Goal: Task Accomplishment & Management: Manage account settings

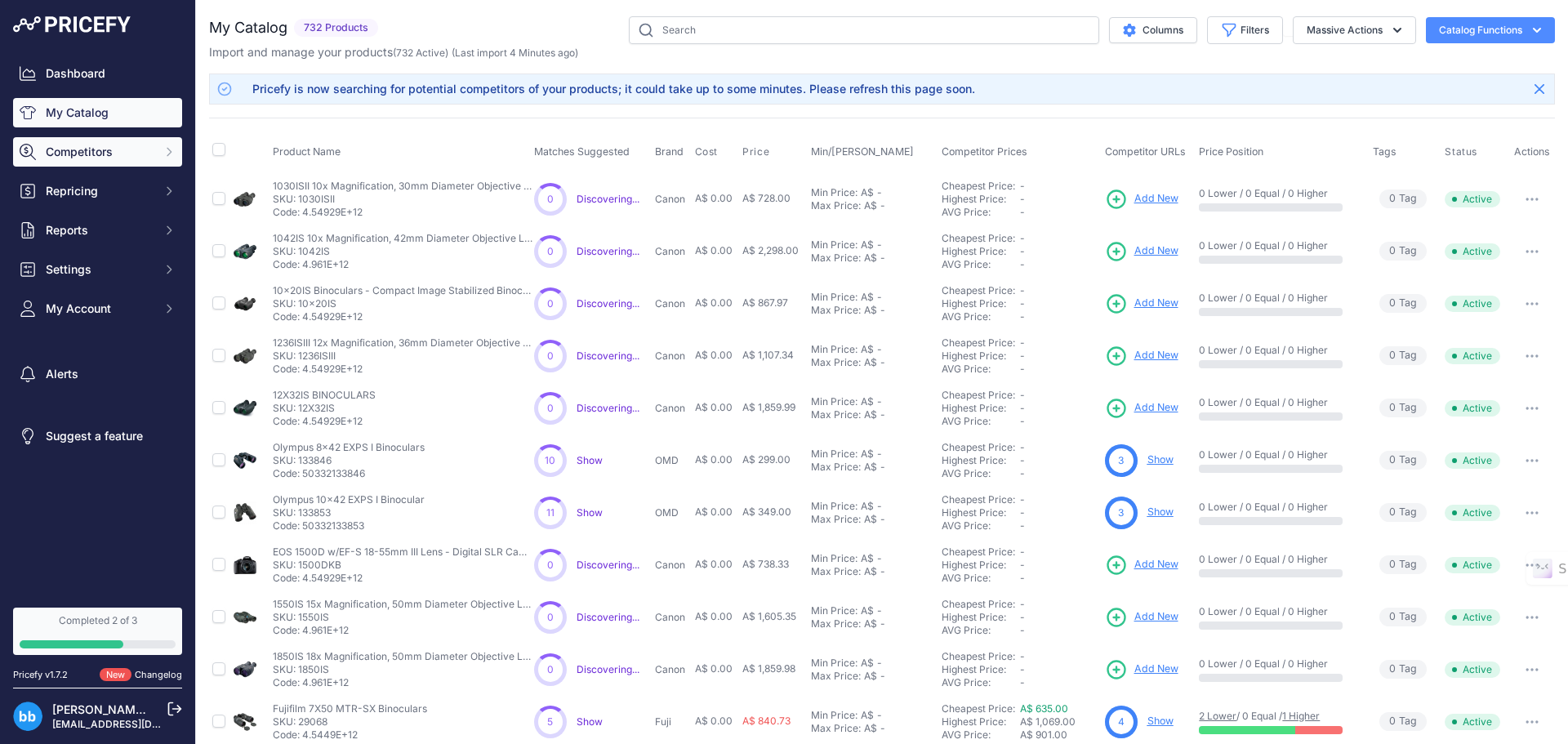
click at [72, 152] on span "Competitors" at bounding box center [99, 151] width 107 height 16
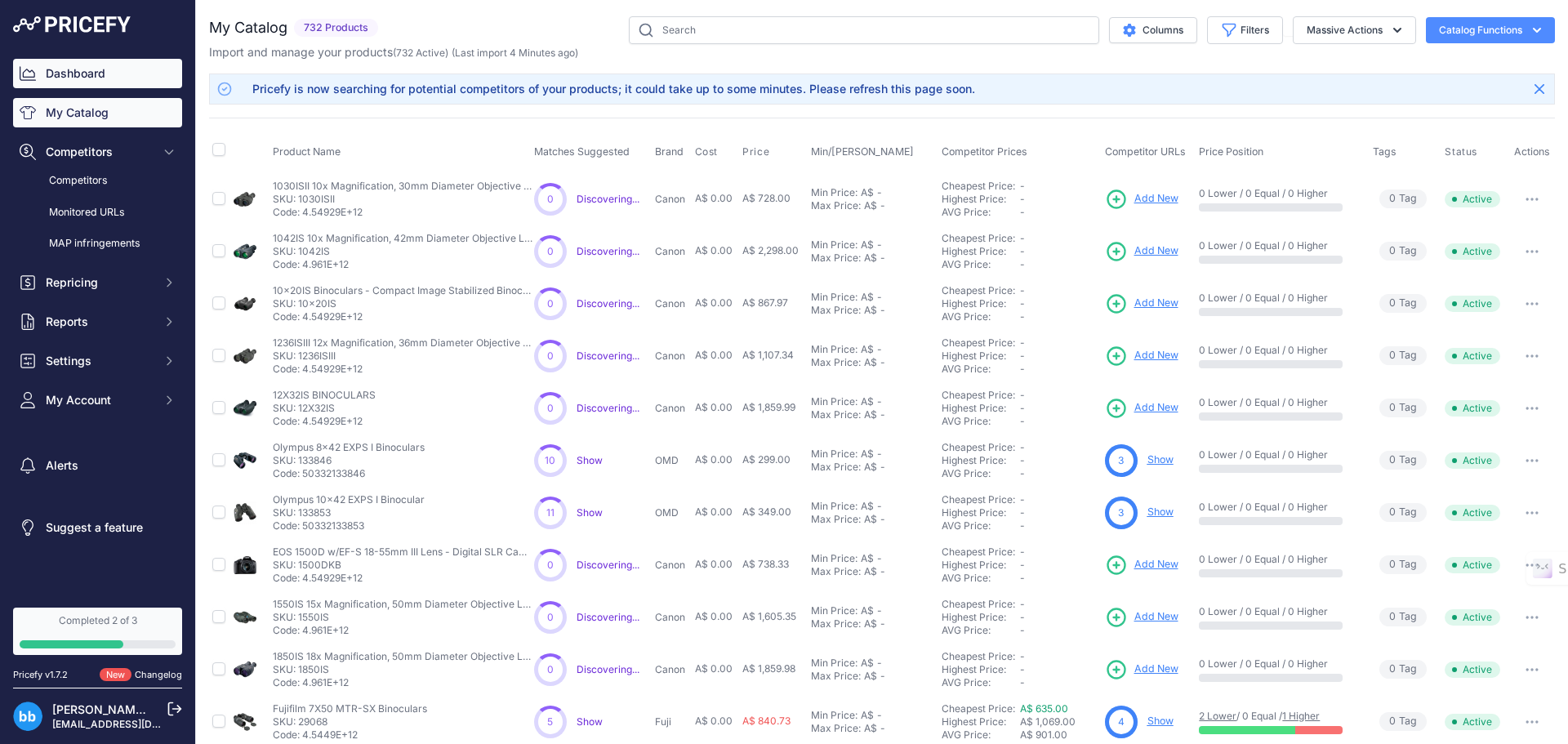
click at [70, 70] on link "Dashboard" at bounding box center [97, 74] width 169 height 29
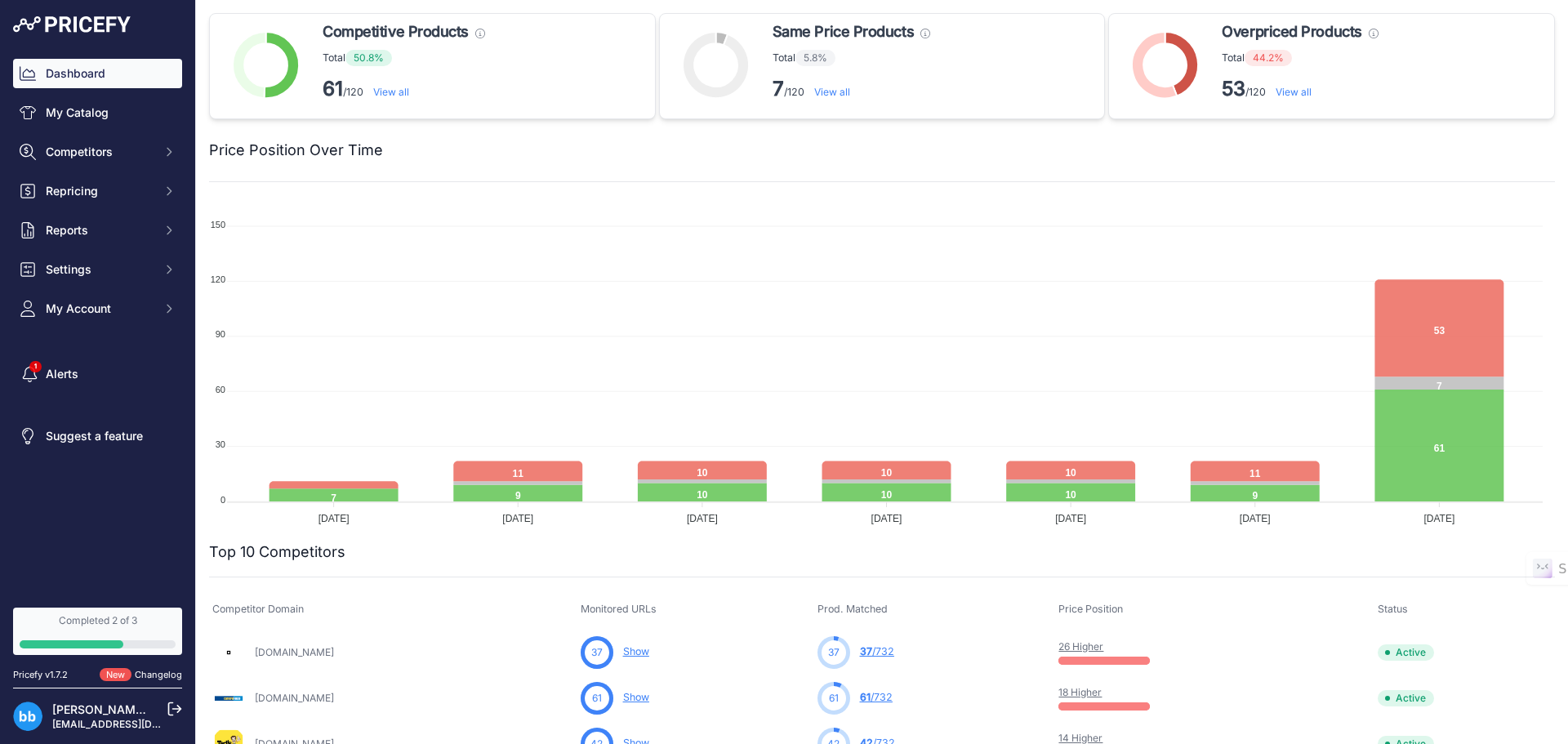
click at [75, 117] on link "My Catalog" at bounding box center [97, 113] width 169 height 29
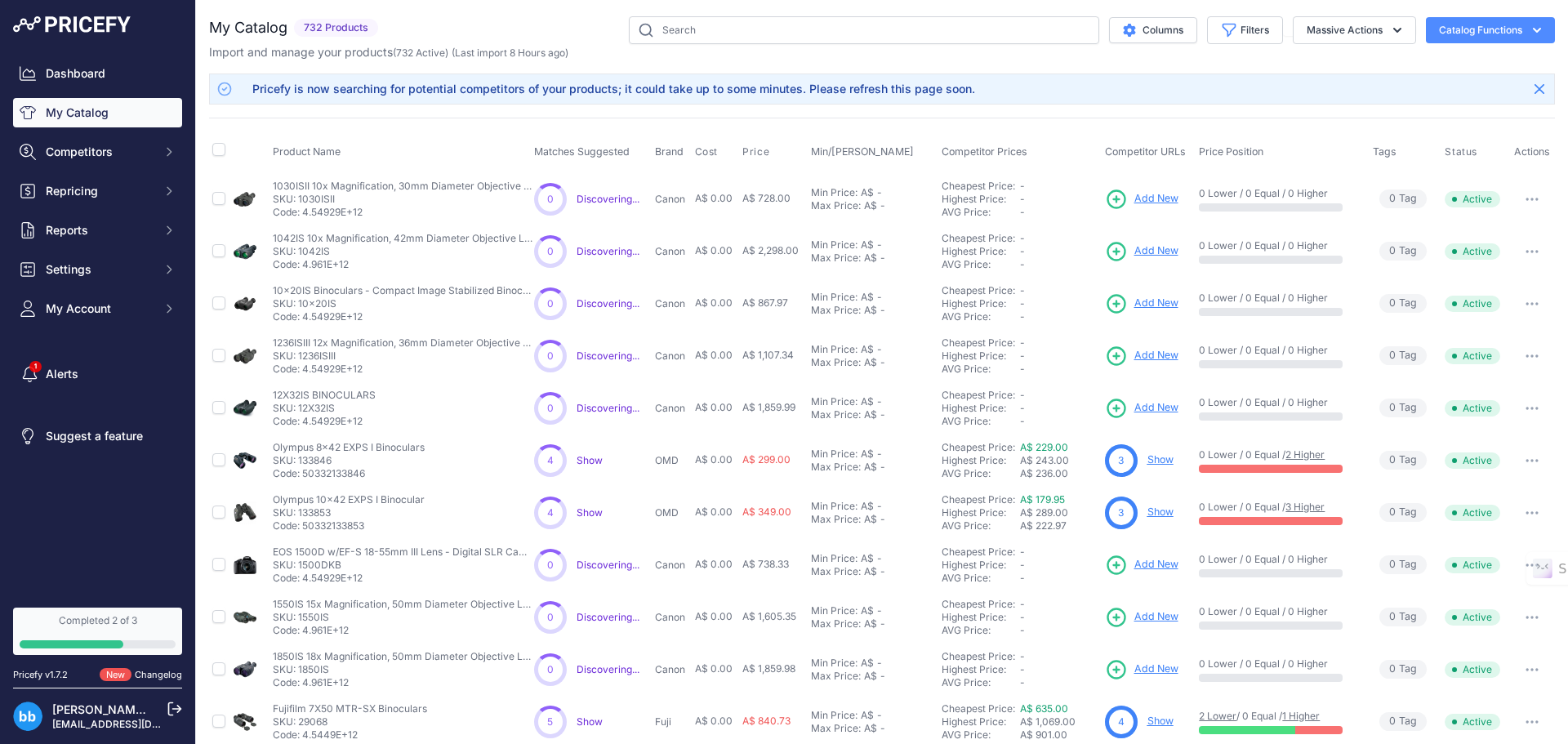
click at [1469, 25] on button "Catalog Functions" at bounding box center [1490, 30] width 129 height 26
click at [1437, 127] on link "Batch Upload" at bounding box center [1461, 123] width 183 height 29
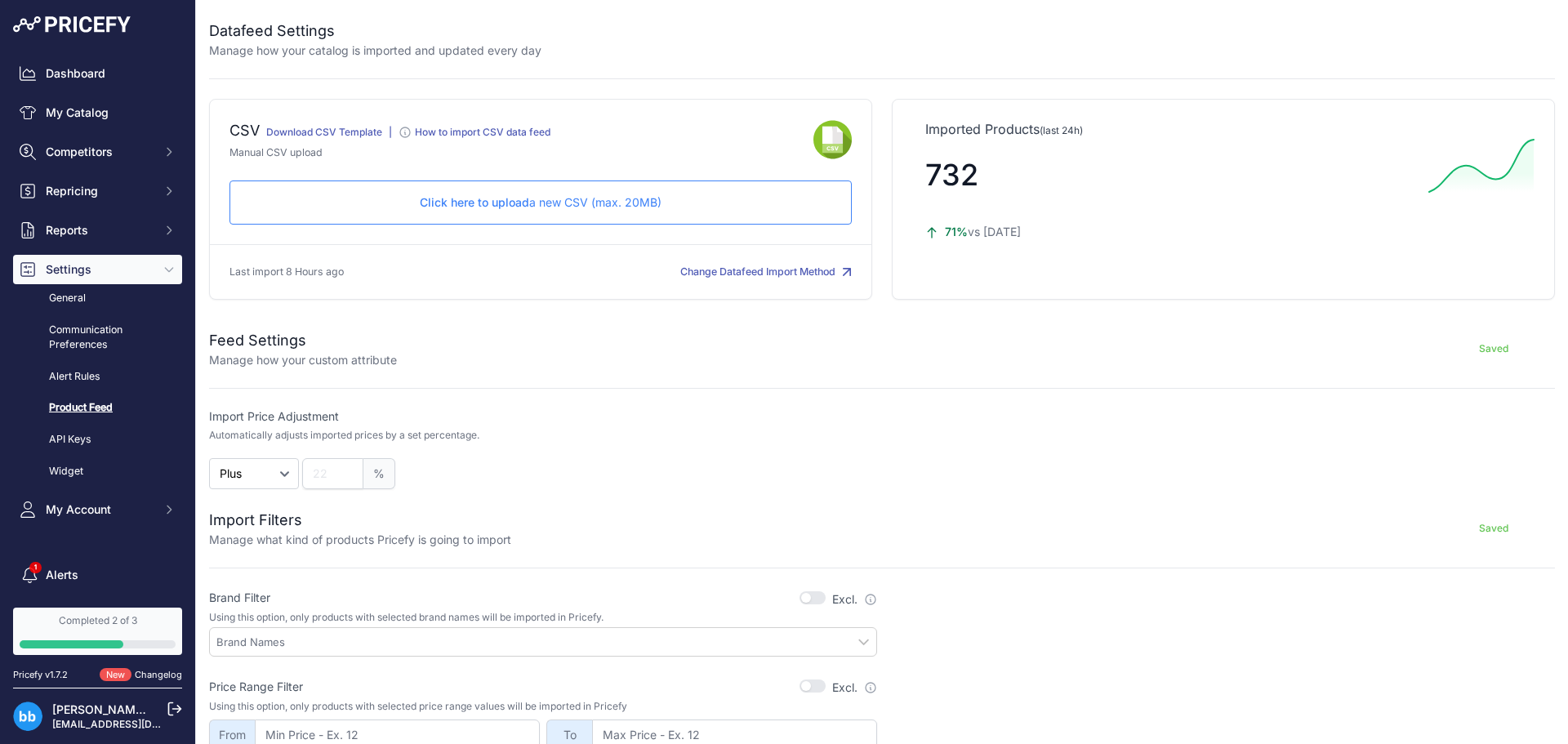
click at [498, 204] on span "Click here to upload" at bounding box center [474, 202] width 110 height 14
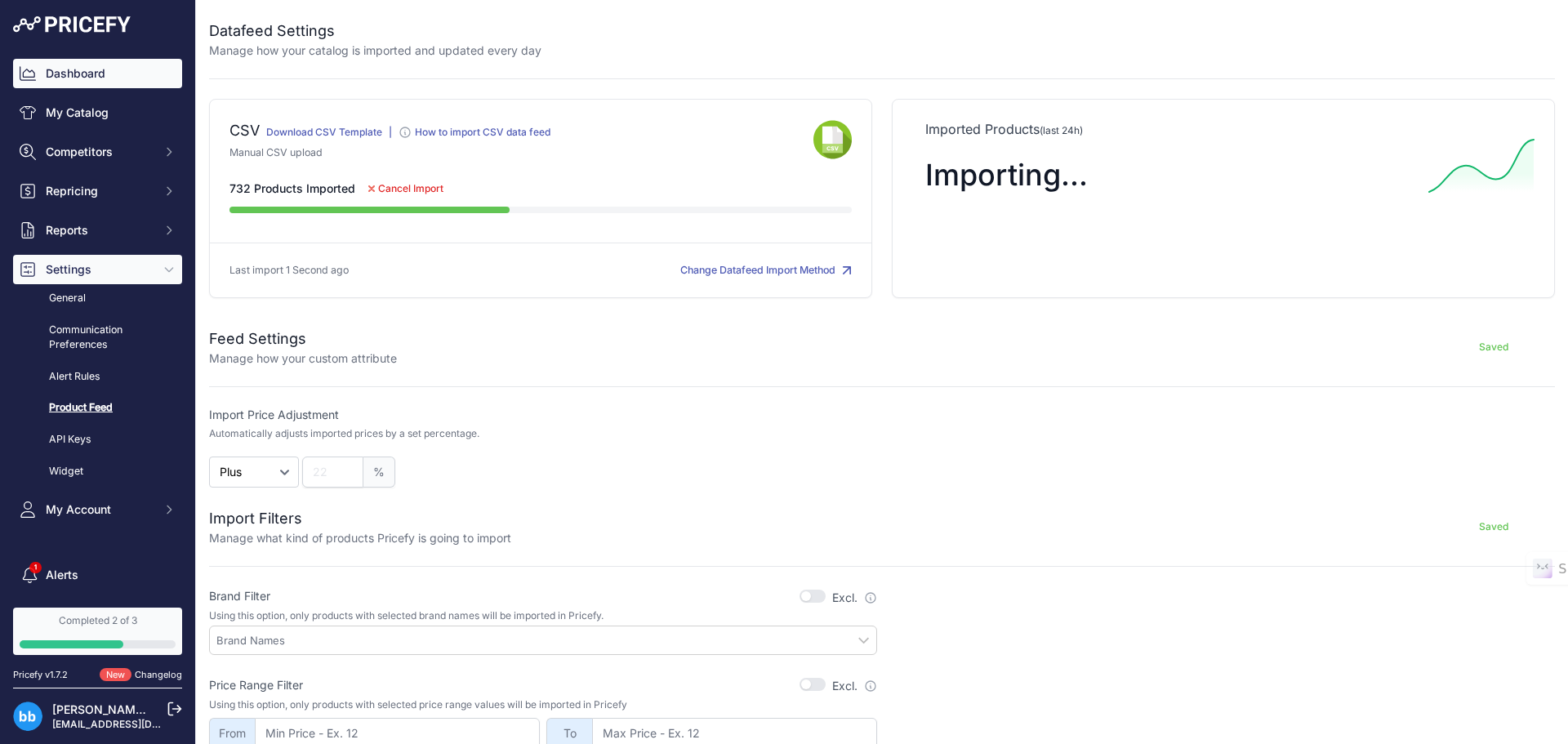
click at [82, 81] on link "Dashboard" at bounding box center [97, 74] width 169 height 29
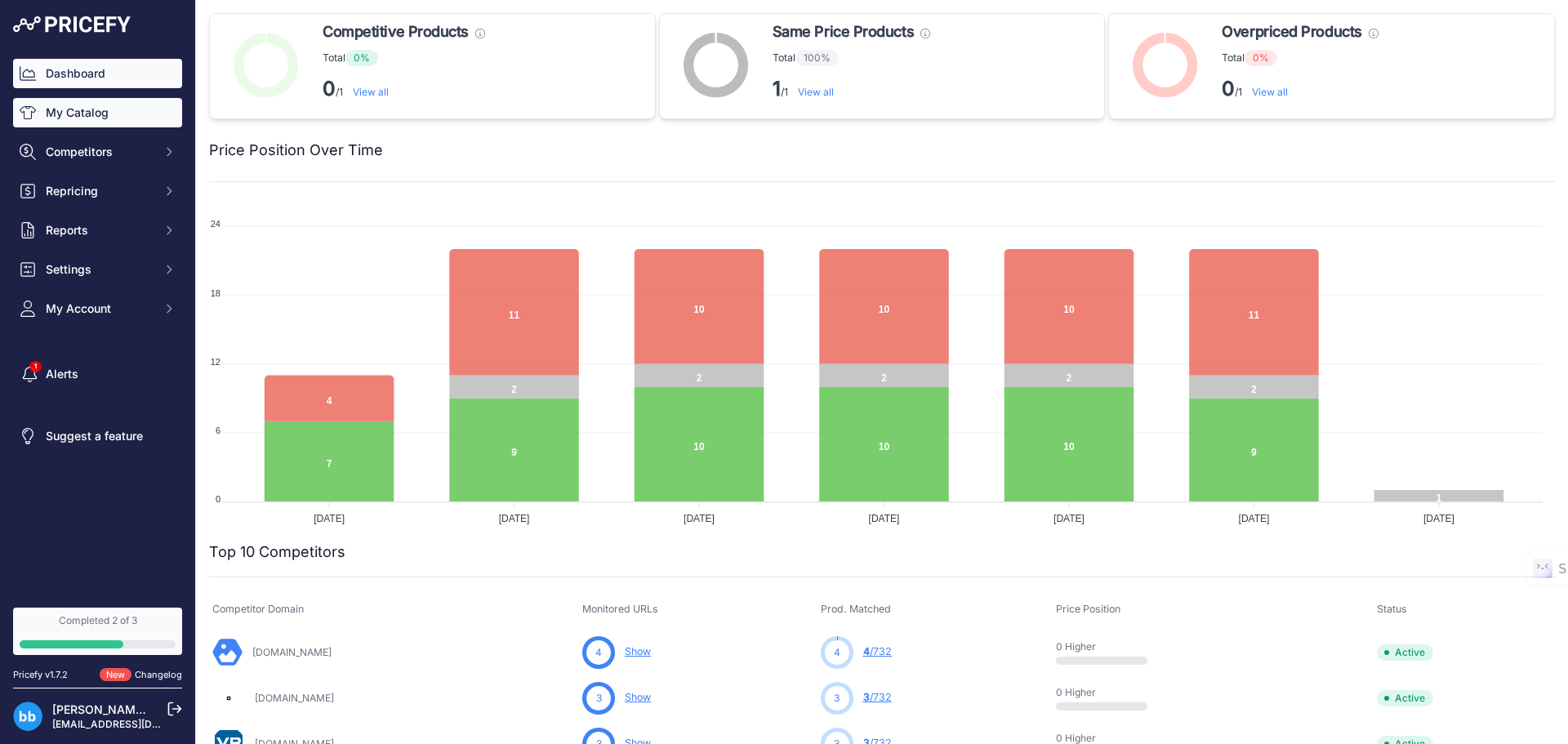
click at [74, 114] on link "My Catalog" at bounding box center [97, 113] width 169 height 29
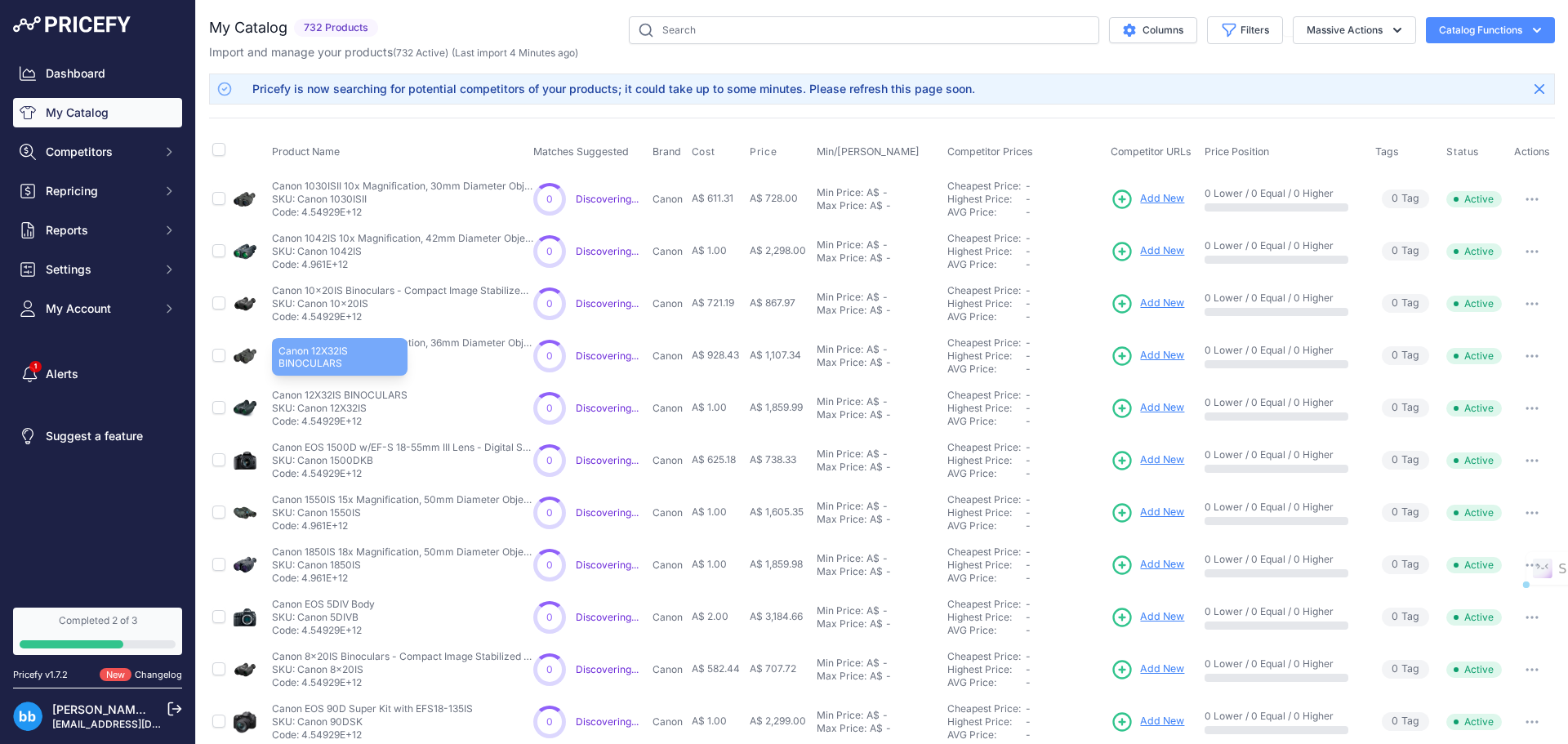
drag, startPoint x: 405, startPoint y: 394, endPoint x: 274, endPoint y: 395, distance: 131.0
click at [274, 395] on p "Canon 12X32IS BINOCULARS" at bounding box center [339, 395] width 136 height 13
copy p "Canon 12X32IS BINOCULARS"
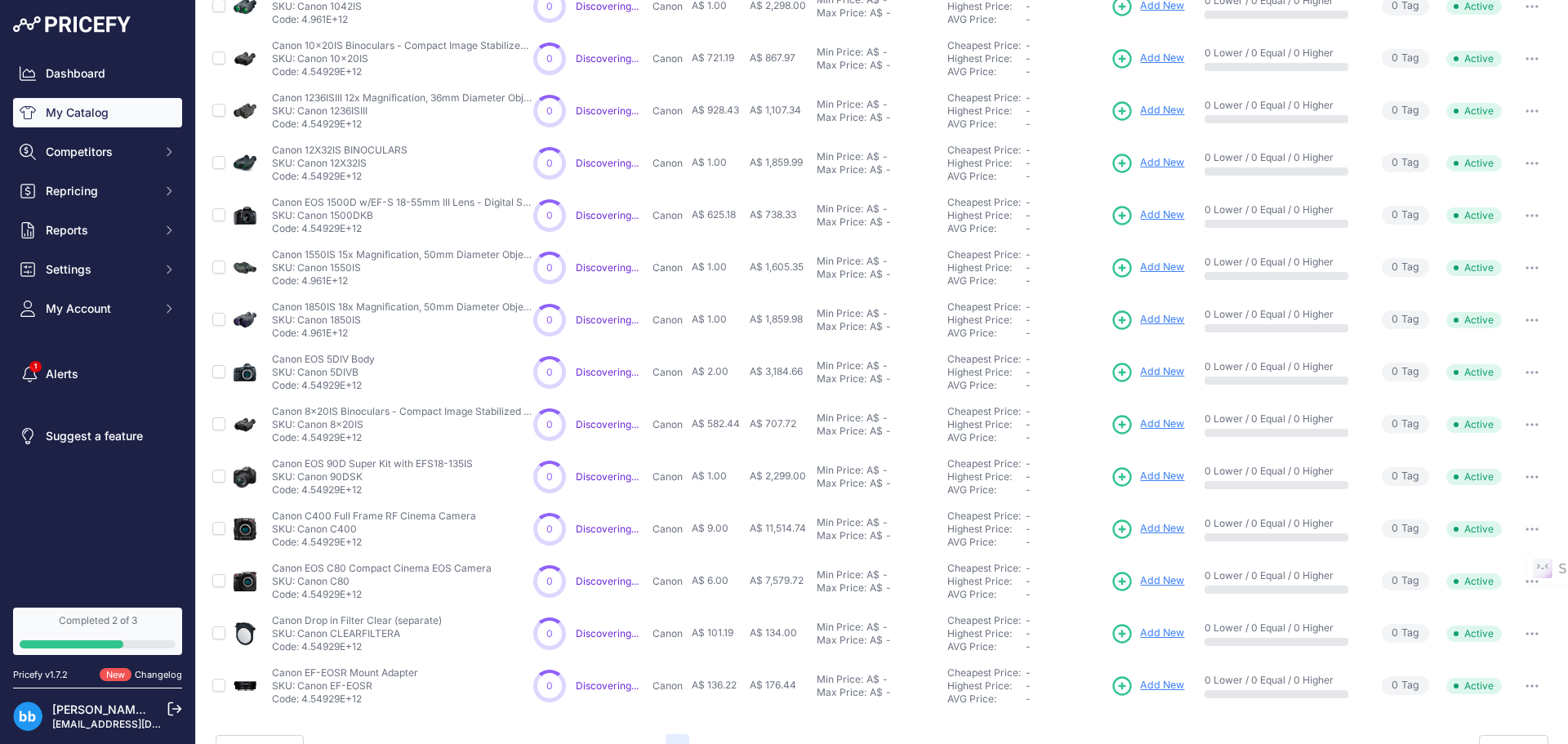
scroll to position [281, 0]
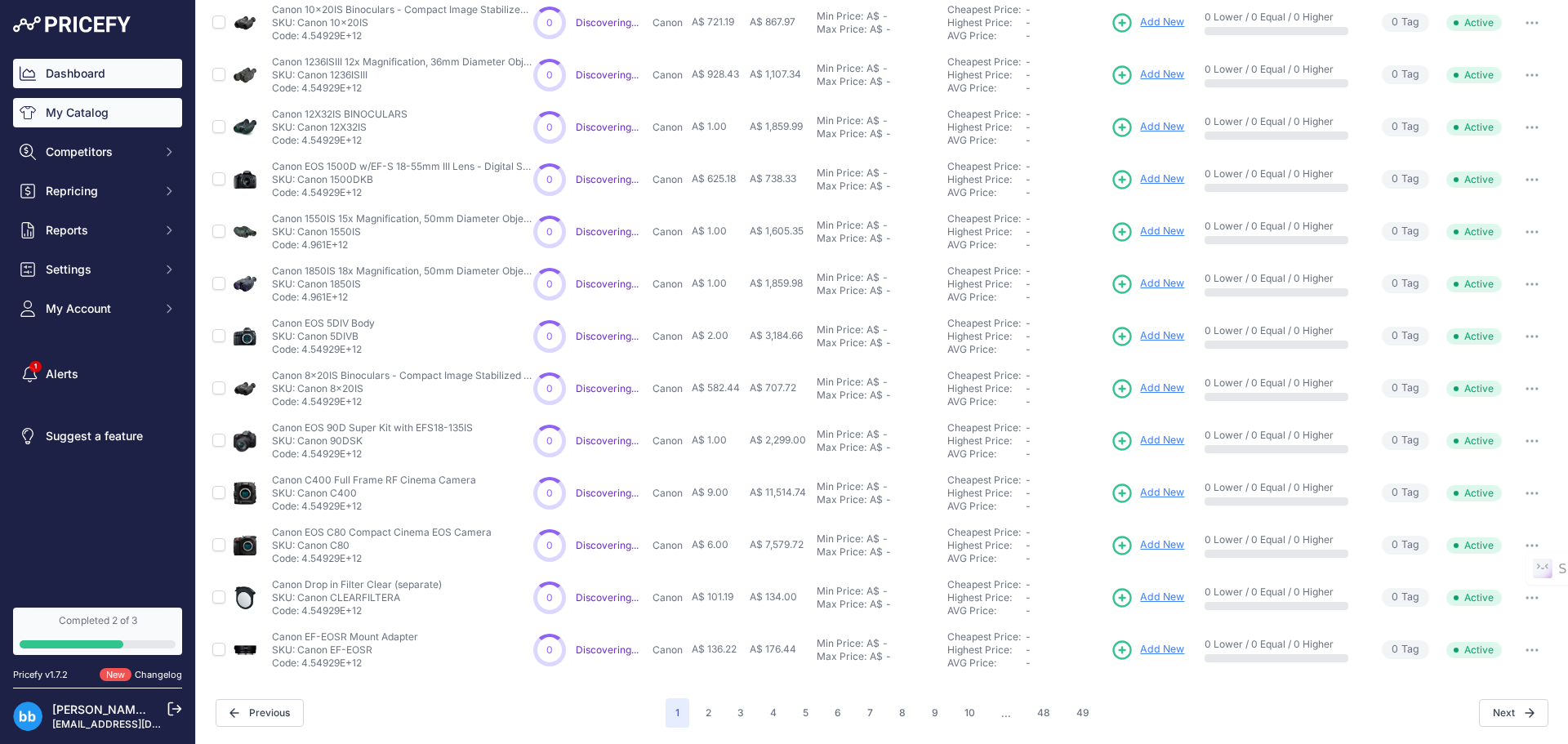
click at [85, 66] on link "Dashboard" at bounding box center [97, 74] width 169 height 29
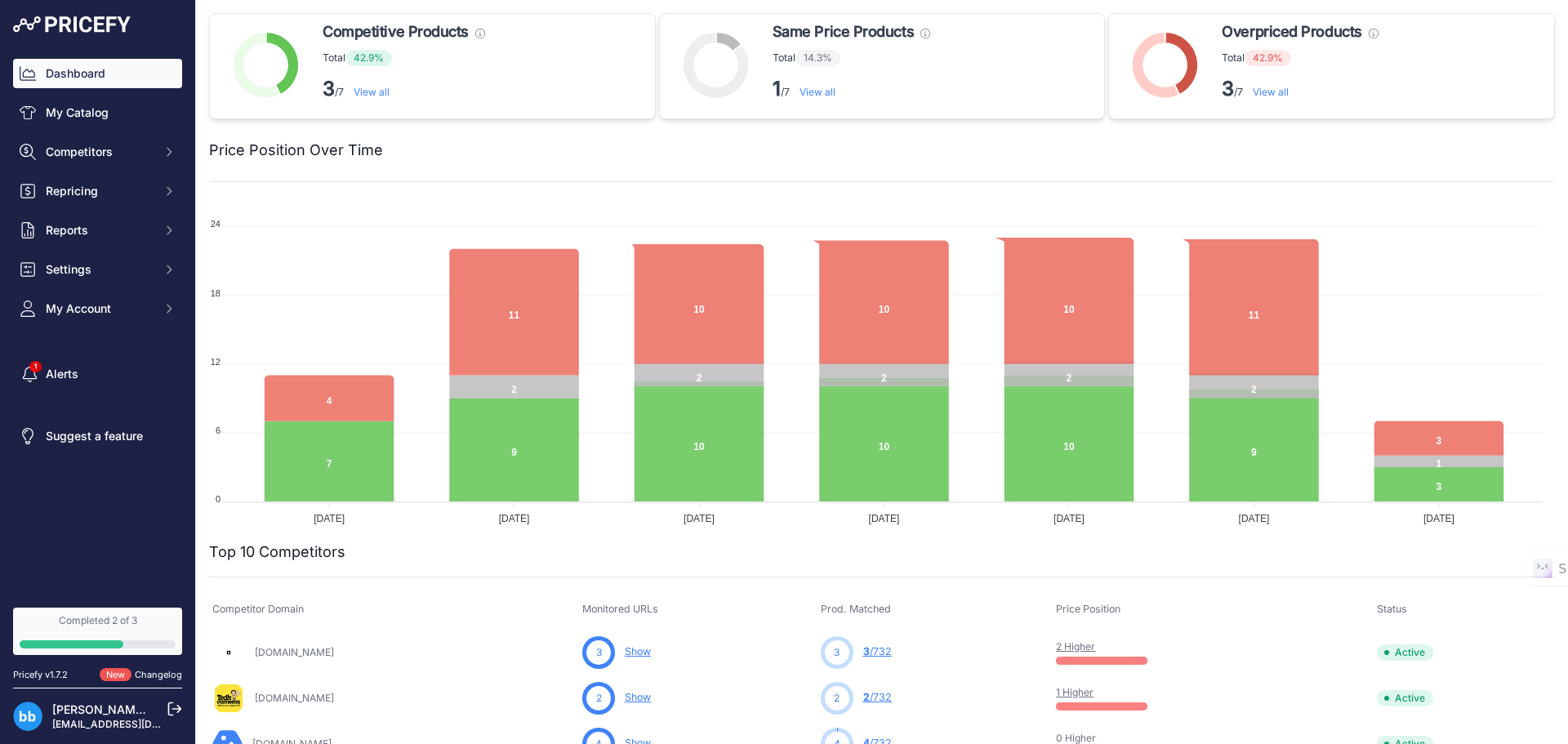
click at [65, 112] on link "My Catalog" at bounding box center [97, 113] width 169 height 29
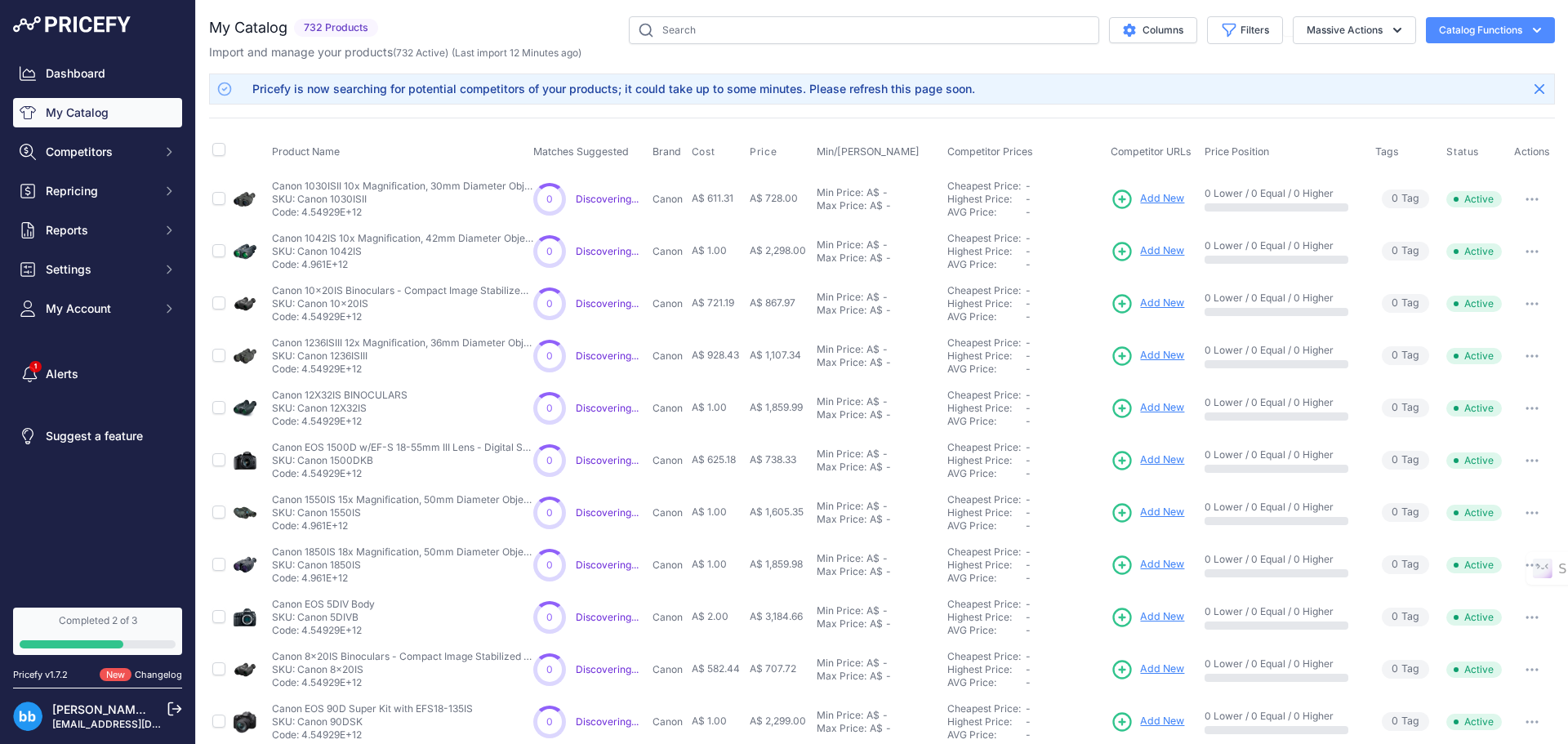
click at [1487, 32] on button "Catalog Functions" at bounding box center [1490, 30] width 129 height 26
click at [1427, 121] on link "Batch Upload" at bounding box center [1461, 123] width 183 height 29
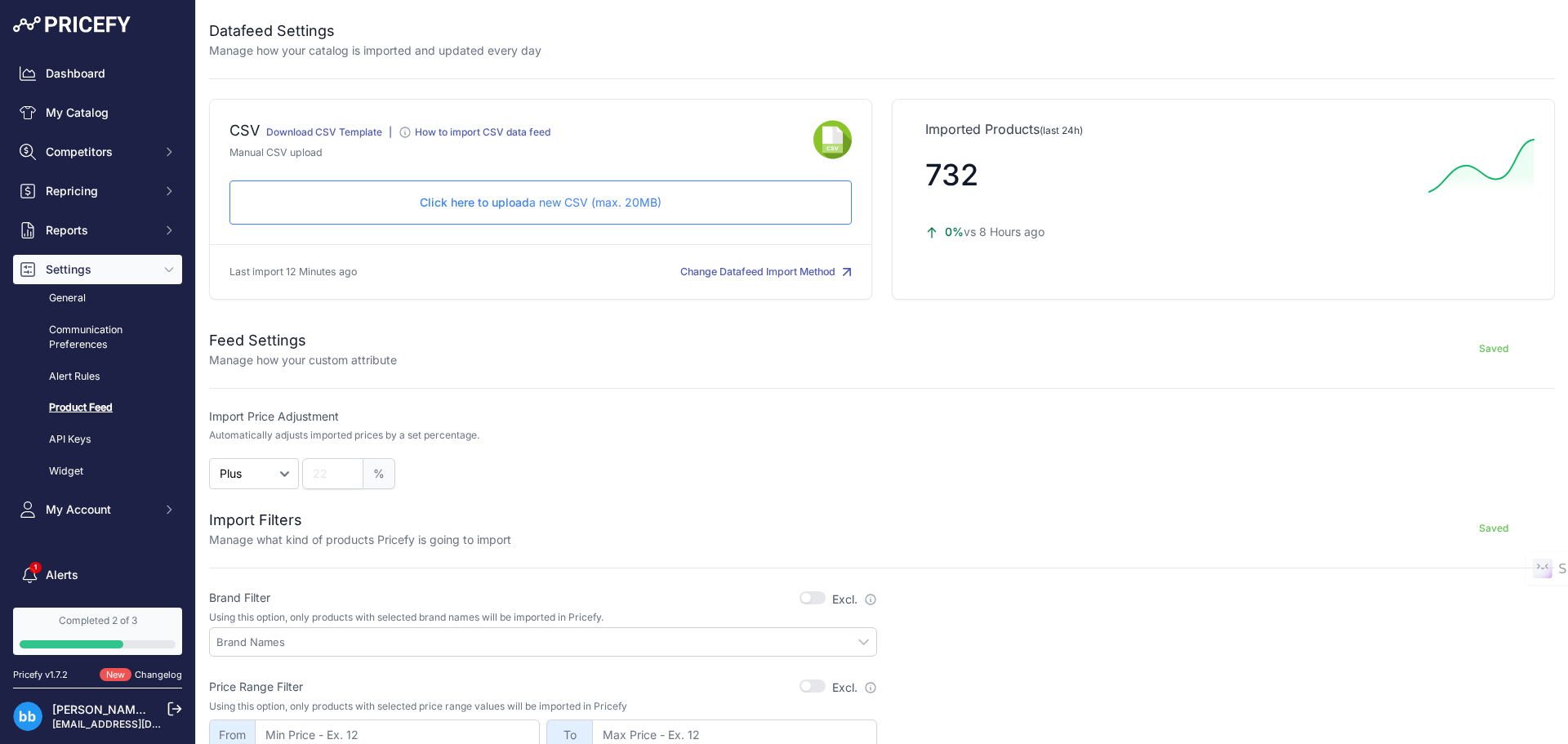
click at [493, 203] on span "Click here to upload" at bounding box center [474, 202] width 110 height 14
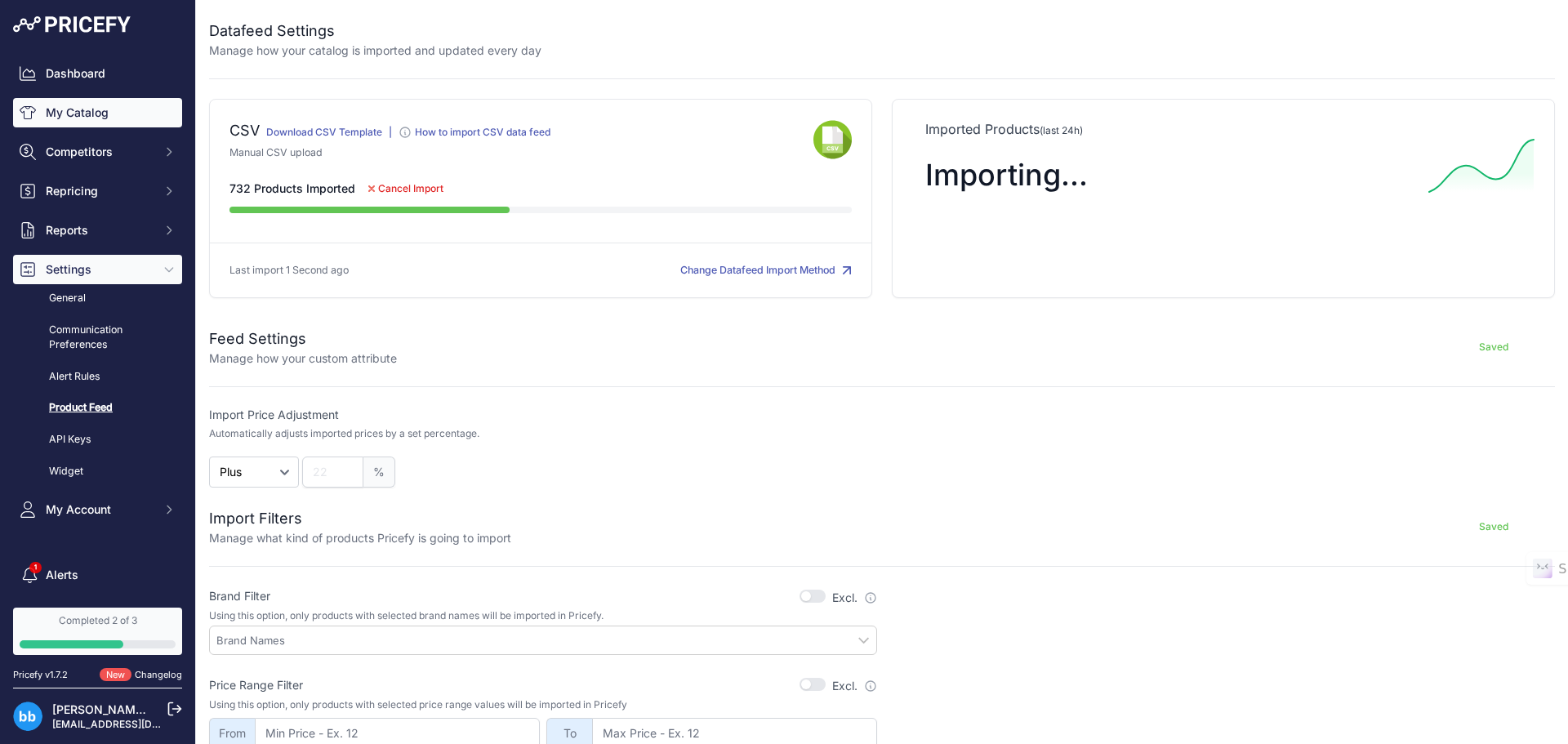
click at [54, 109] on link "My Catalog" at bounding box center [97, 113] width 169 height 29
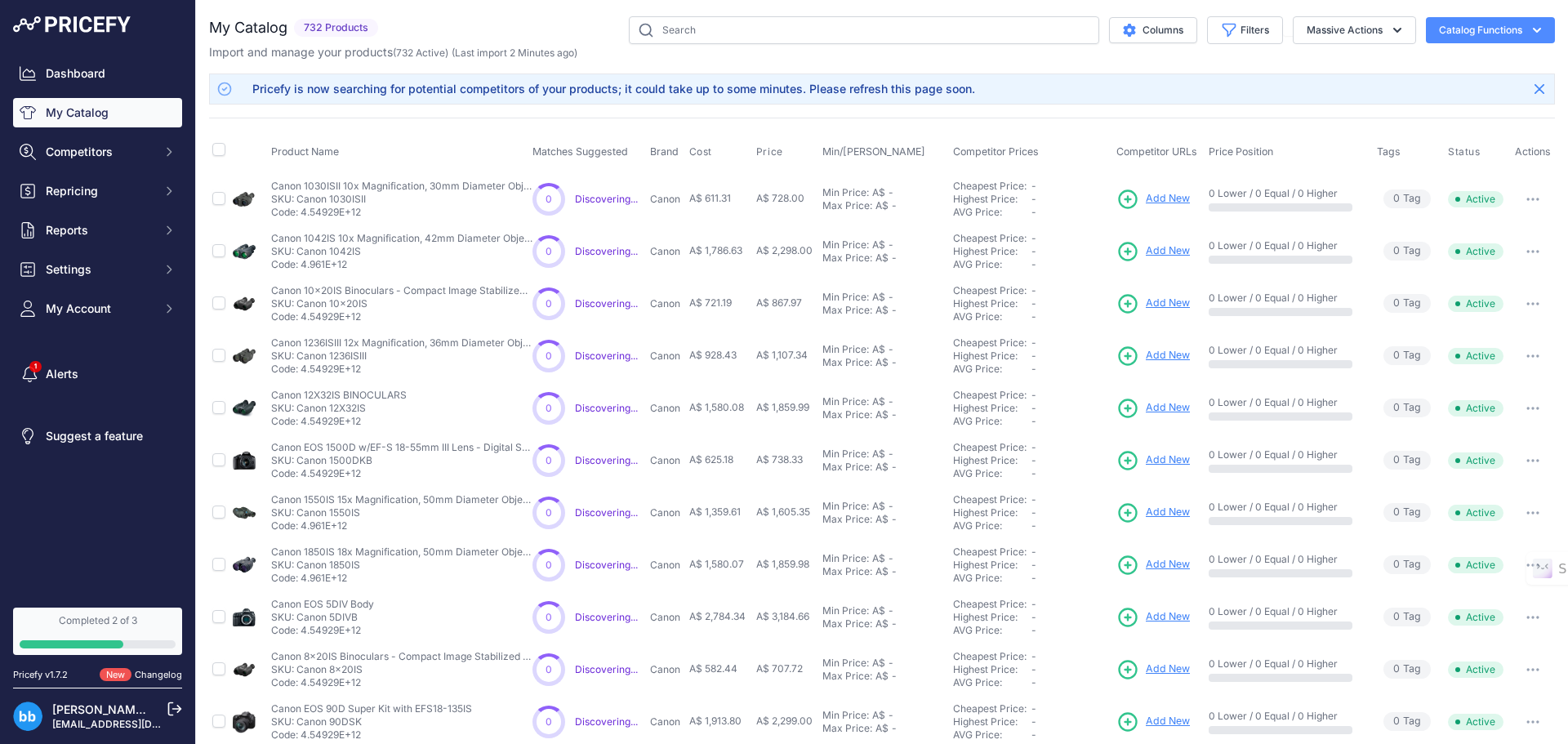
scroll to position [281, 0]
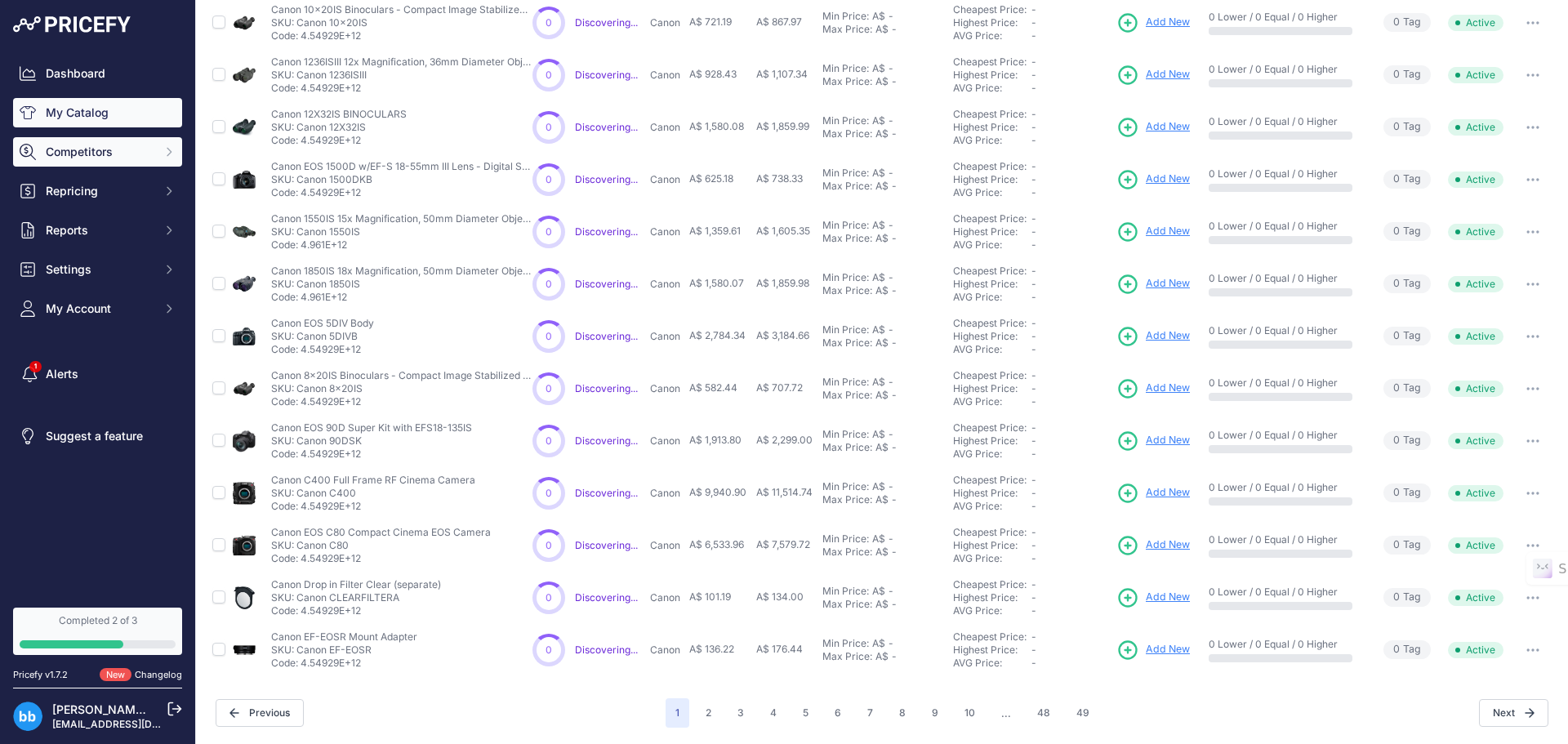
click at [96, 162] on button "Competitors" at bounding box center [97, 151] width 169 height 29
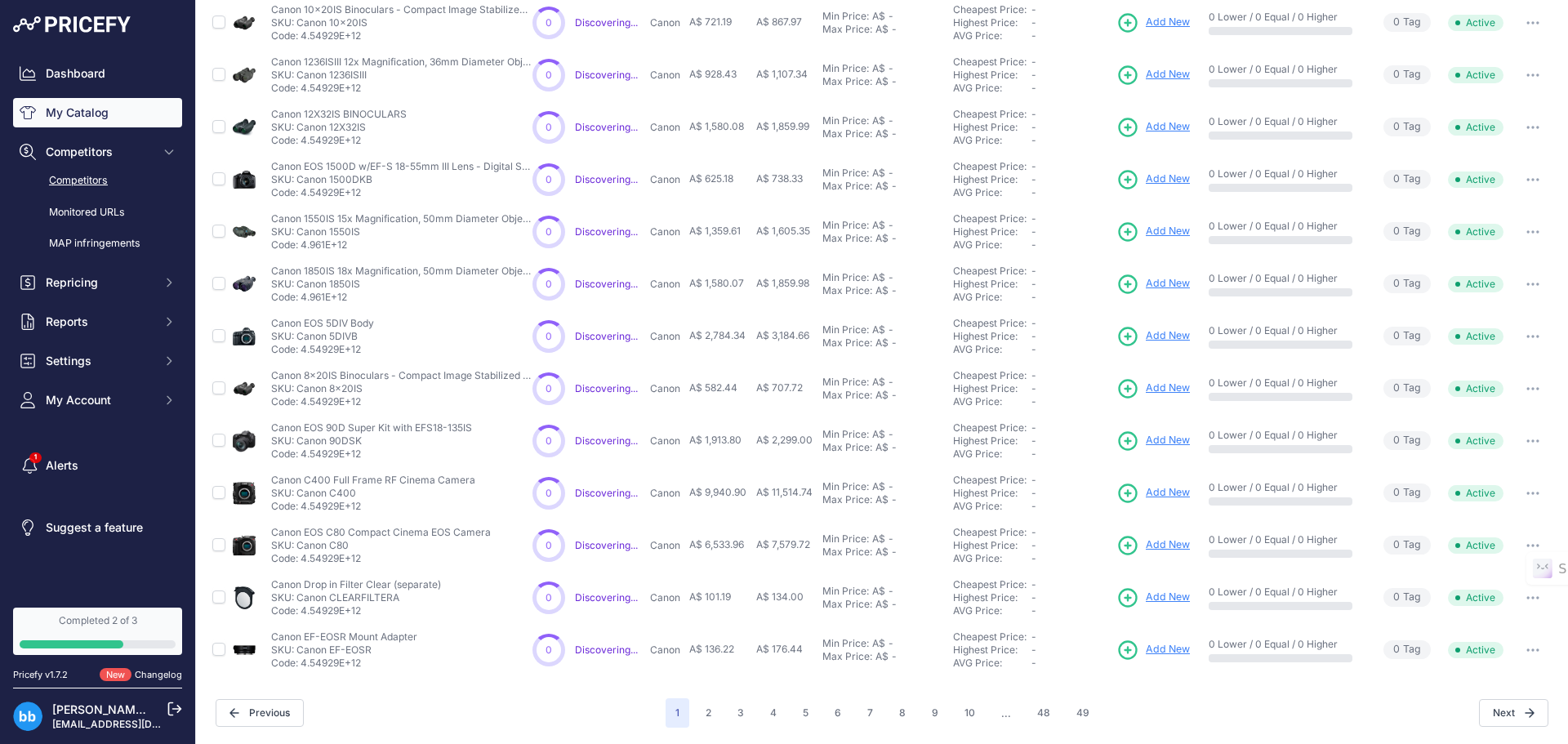
click at [104, 176] on link "Competitors" at bounding box center [97, 180] width 169 height 28
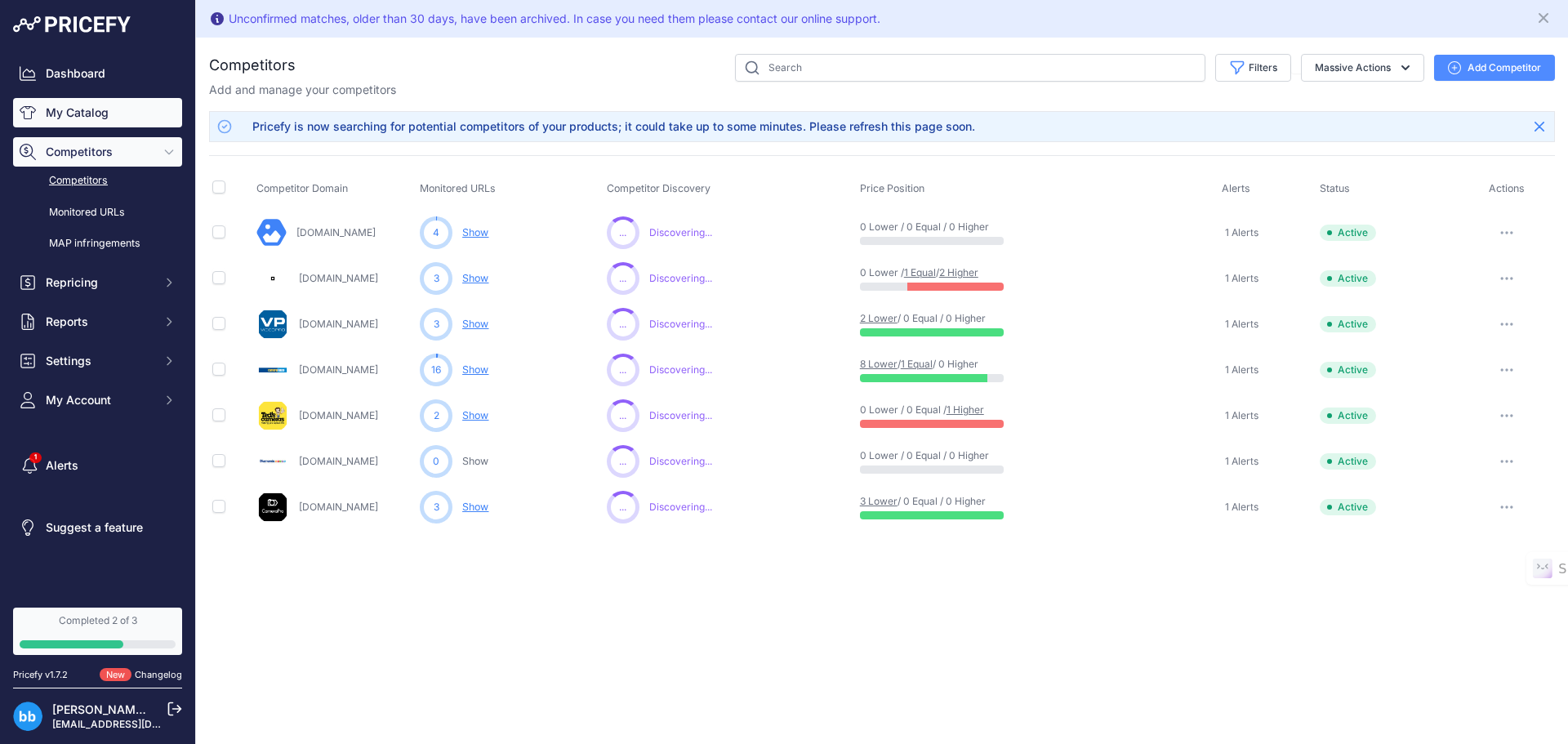
click at [93, 114] on link "My Catalog" at bounding box center [97, 113] width 169 height 29
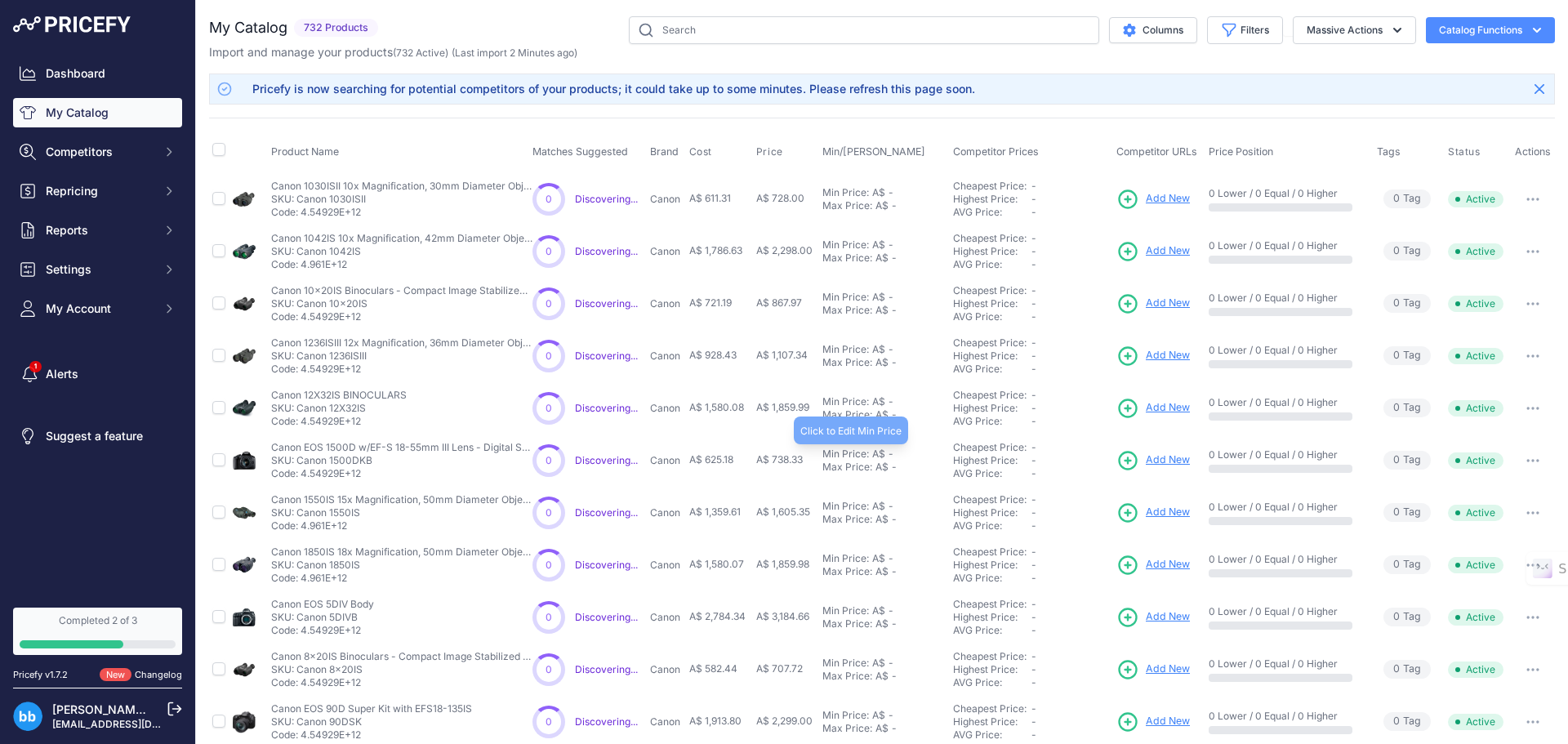
scroll to position [281, 0]
